Goal: Task Accomplishment & Management: Manage account settings

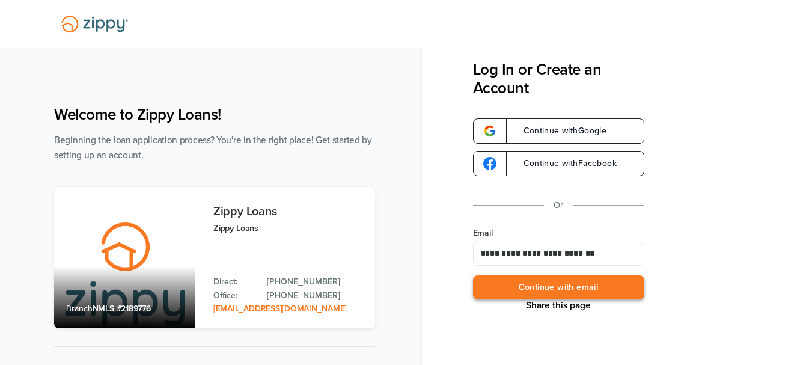
type input "**********"
drag, startPoint x: 592, startPoint y: 285, endPoint x: 623, endPoint y: 283, distance: 31.9
click at [592, 285] on button "Continue with email" at bounding box center [558, 287] width 171 height 25
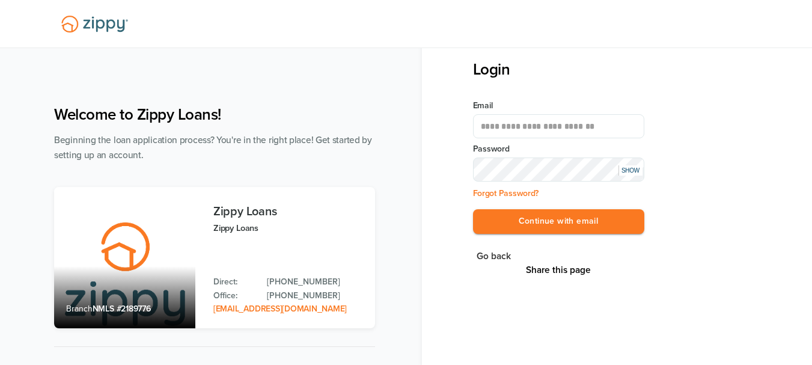
click at [473, 209] on button "Continue with email" at bounding box center [558, 221] width 171 height 25
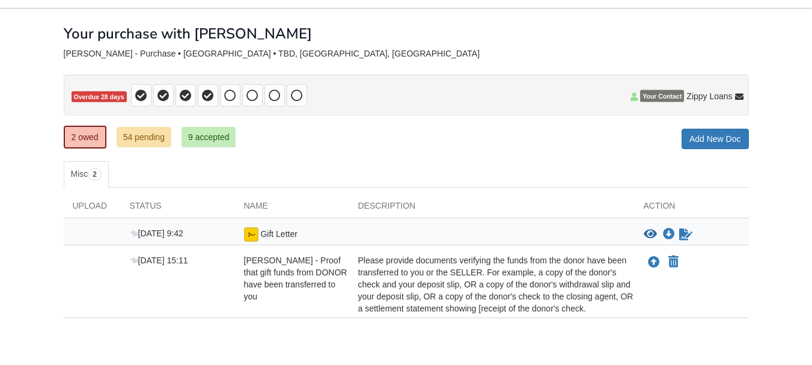
scroll to position [97, 0]
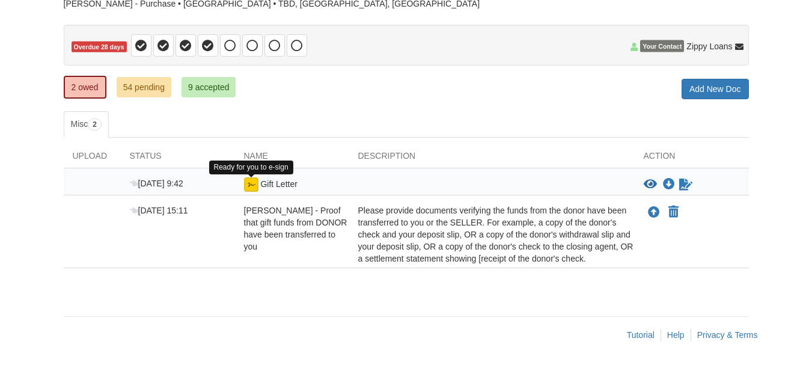
click at [252, 184] on img at bounding box center [251, 184] width 14 height 14
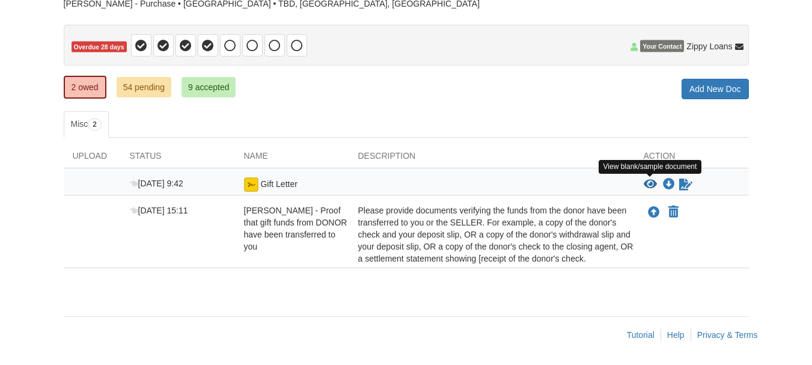
click at [650, 186] on icon "View Gift Letter" at bounding box center [650, 185] width 13 height 12
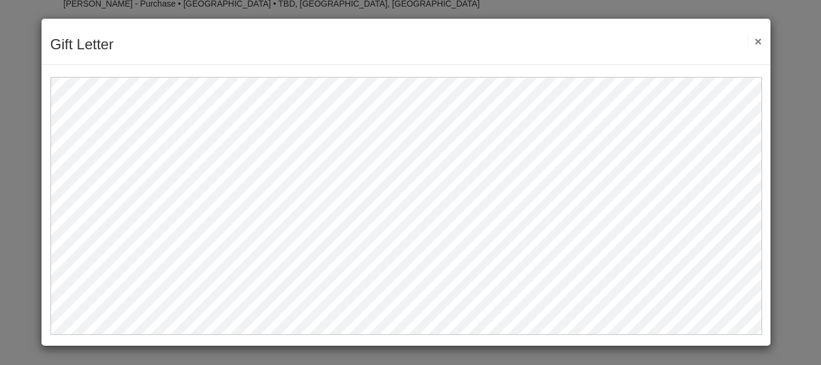
click at [757, 41] on button "×" at bounding box center [755, 41] width 14 height 13
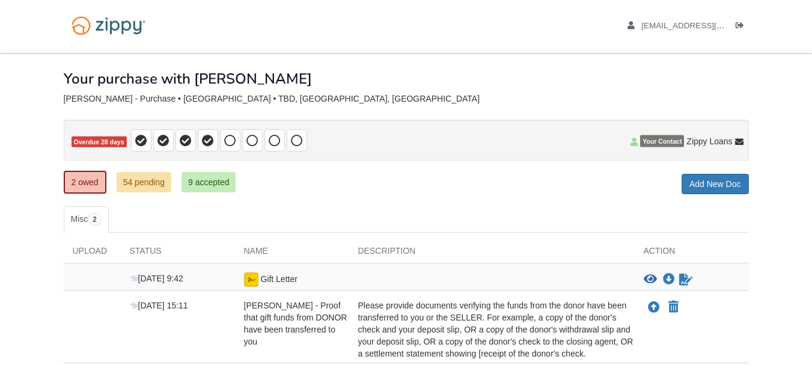
scroll to position [0, 0]
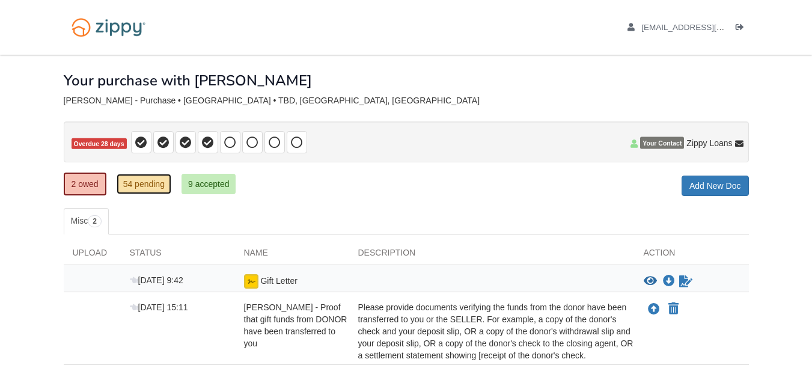
click at [146, 188] on link "54 pending" at bounding box center [144, 184] width 55 height 20
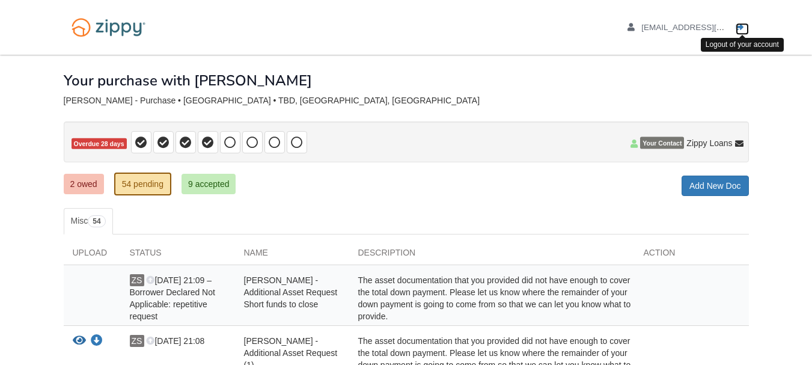
click at [745, 27] on link "Logout" at bounding box center [742, 29] width 13 height 12
